Goal: Information Seeking & Learning: Check status

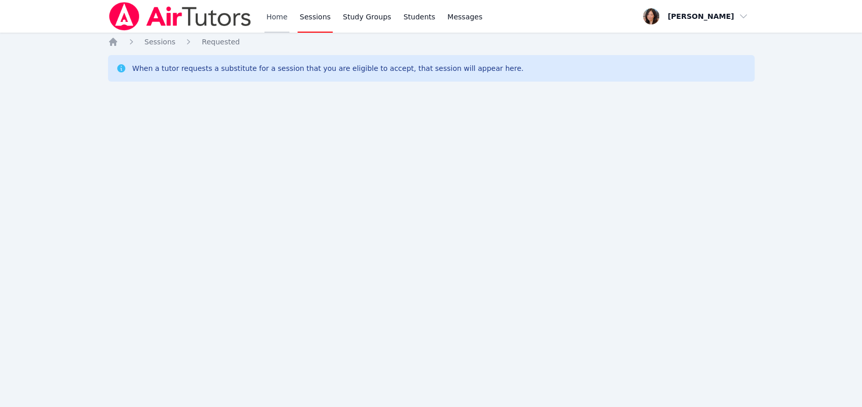
click at [276, 19] on link "Home" at bounding box center [276, 16] width 25 height 33
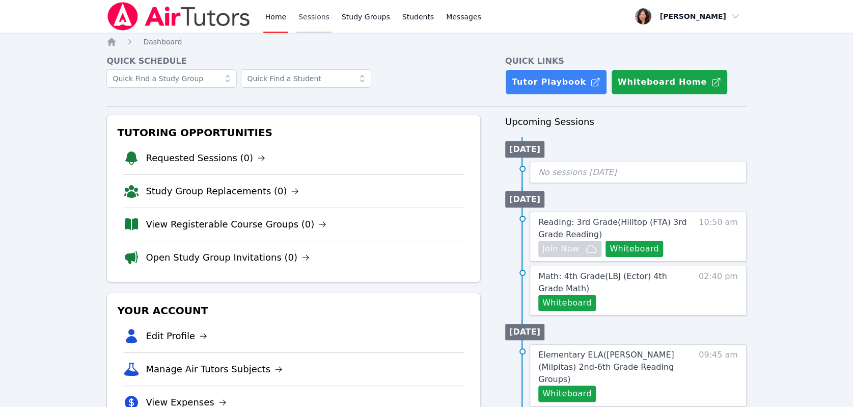
click at [301, 21] on link "Sessions" at bounding box center [314, 16] width 35 height 33
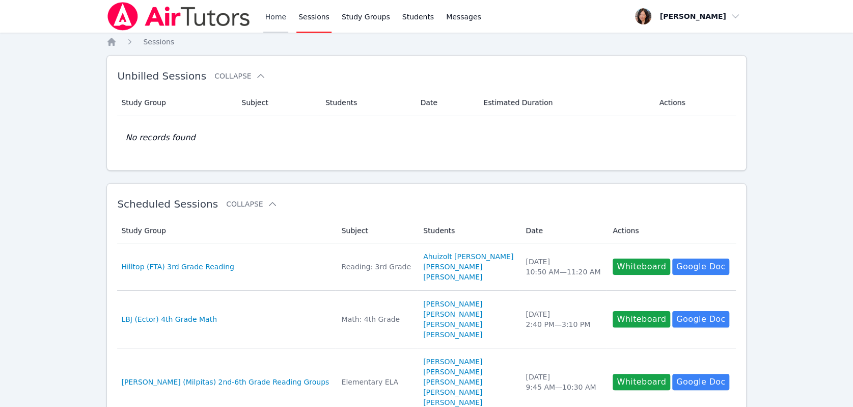
click at [269, 22] on link "Home" at bounding box center [275, 16] width 25 height 33
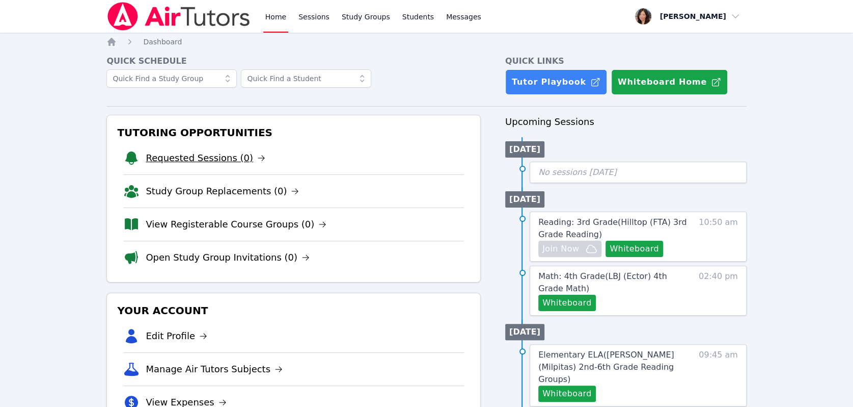
click at [202, 163] on link "Requested Sessions (0)" at bounding box center [206, 158] width 120 height 14
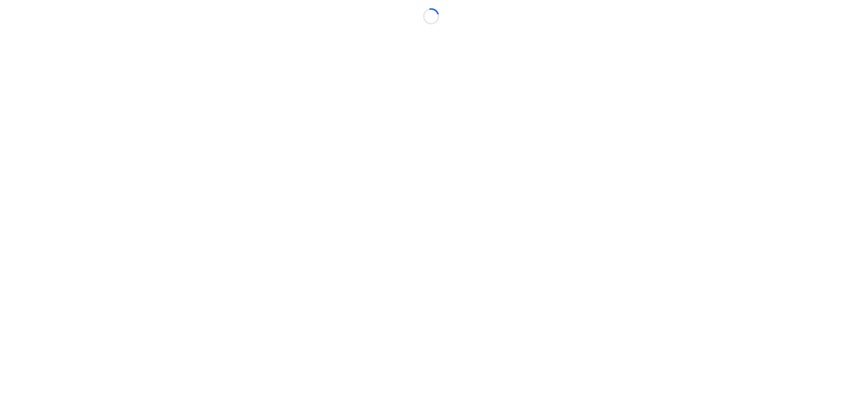
click at [341, 143] on body "Loading..." at bounding box center [431, 203] width 862 height 407
